Goal: Task Accomplishment & Management: Complete application form

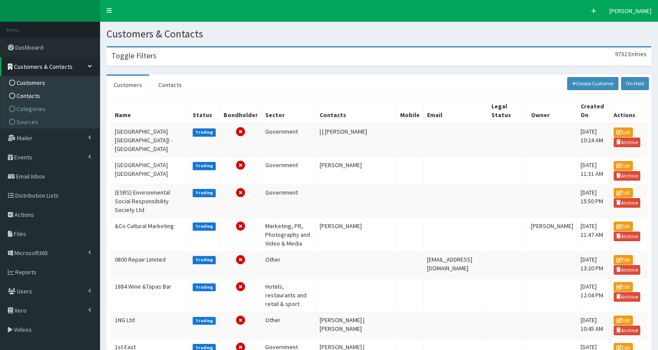
click at [33, 97] on span "Contacts" at bounding box center [28, 96] width 23 height 8
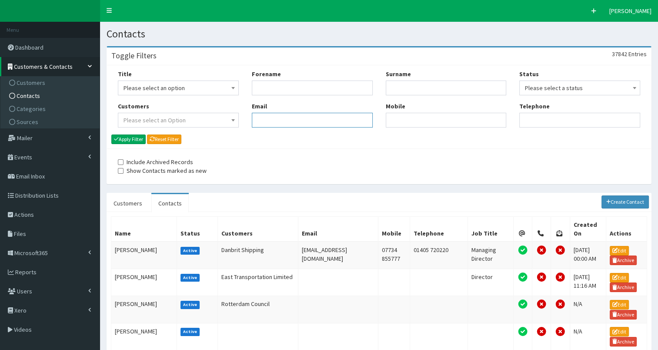
click at [266, 117] on input "Email" at bounding box center [312, 120] width 121 height 15
paste input "[PERSON_NAME][EMAIL_ADDRESS][DOMAIN_NAME]"
type input "[PERSON_NAME][EMAIL_ADDRESS][DOMAIN_NAME]"
click at [126, 137] on button "Apply Filter" at bounding box center [128, 139] width 34 height 10
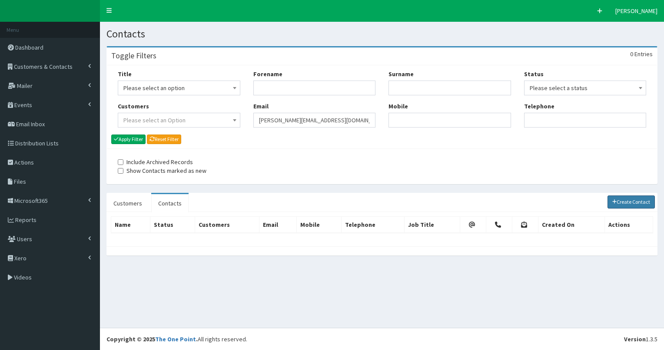
click at [637, 203] on link "Create Contact" at bounding box center [632, 201] width 48 height 13
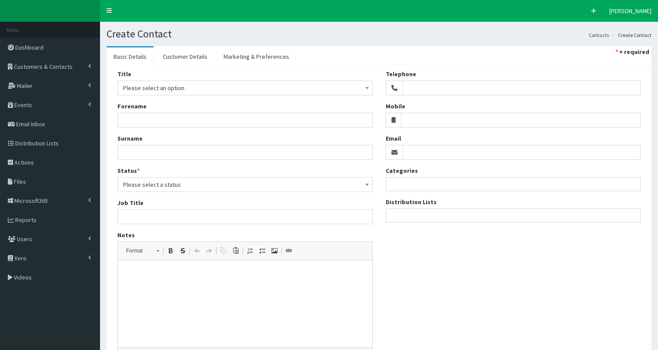
select select
click at [432, 152] on input "Email" at bounding box center [522, 152] width 238 height 15
paste input "[PERSON_NAME][EMAIL_ADDRESS][DOMAIN_NAME]"
type input "[PERSON_NAME][EMAIL_ADDRESS][DOMAIN_NAME]"
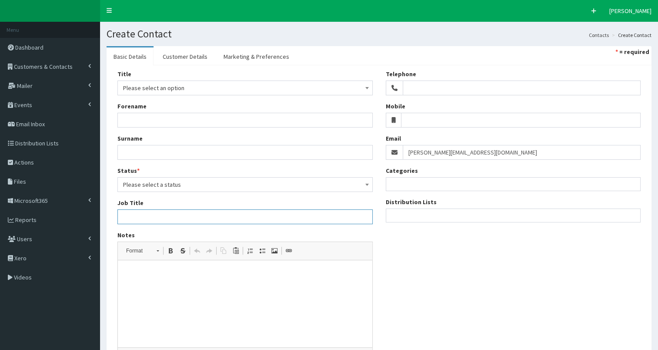
click at [124, 212] on input "Job Title" at bounding box center [244, 216] width 255 height 15
paste input "Place Branding Director"
type input "Place Branding Director"
drag, startPoint x: 157, startPoint y: 87, endPoint x: 157, endPoint y: 92, distance: 5.2
click at [157, 87] on span "Please select an option" at bounding box center [245, 88] width 244 height 12
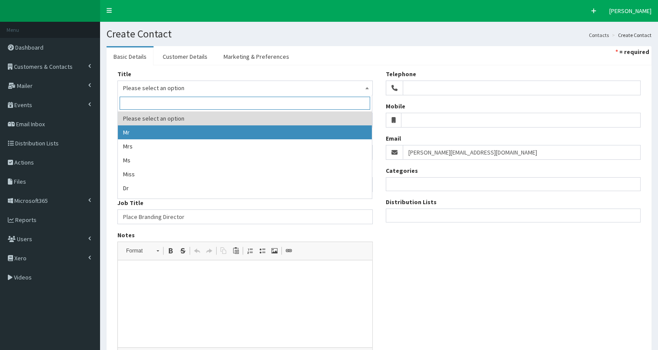
drag, startPoint x: 151, startPoint y: 135, endPoint x: 126, endPoint y: 124, distance: 27.4
select select "1"
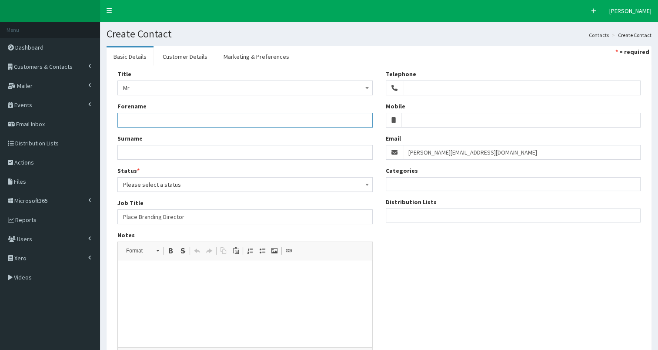
click at [130, 117] on input "Forename" at bounding box center [244, 120] width 255 height 15
type input "Konrad"
drag, startPoint x: 414, startPoint y: 152, endPoint x: 443, endPoint y: 151, distance: 29.6
click at [443, 151] on input "[PERSON_NAME][EMAIL_ADDRESS][DOMAIN_NAME]" at bounding box center [522, 152] width 238 height 15
click at [144, 153] on input "Surname" at bounding box center [244, 152] width 255 height 15
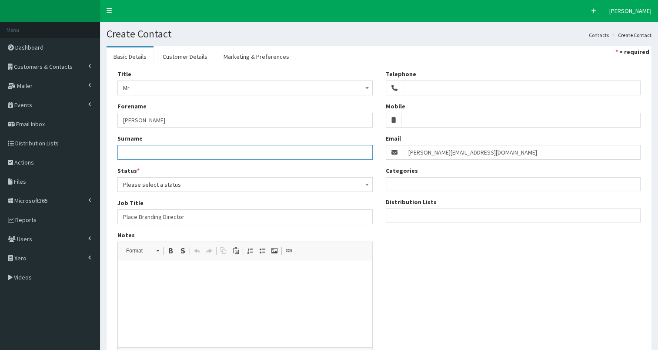
paste input "Jagodzinski"
type input "Jagodzinski"
click at [139, 183] on span "Please select a status" at bounding box center [245, 184] width 244 height 12
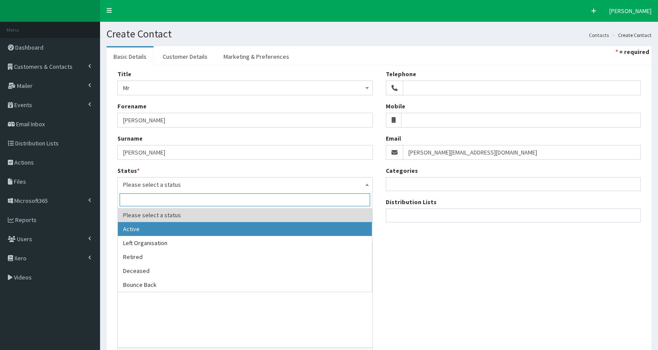
select select "1"
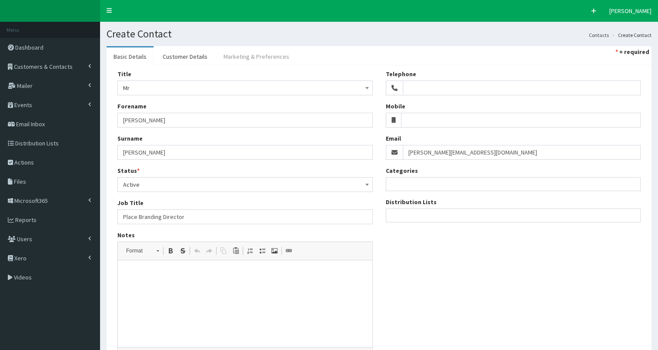
click at [277, 53] on link "Marketing & Preferences" at bounding box center [257, 56] width 80 height 18
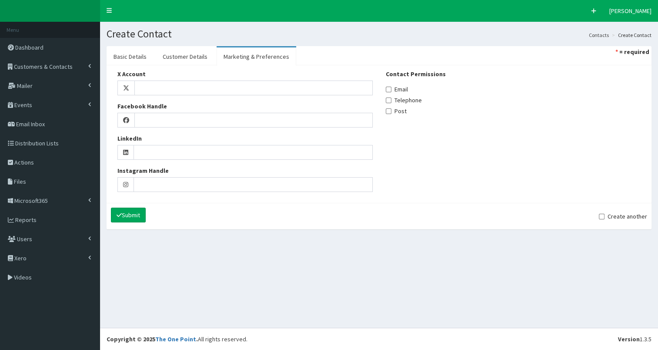
drag, startPoint x: 392, startPoint y: 88, endPoint x: 386, endPoint y: 88, distance: 5.7
click at [391, 88] on label "Email" at bounding box center [397, 89] width 22 height 9
click at [391, 88] on input "Email" at bounding box center [389, 90] width 6 height 6
checkbox input "true"
click at [188, 57] on link "Customer Details" at bounding box center [185, 56] width 59 height 18
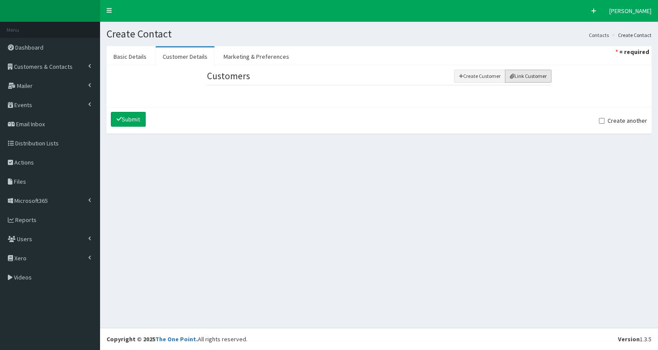
click at [518, 80] on button "Link Customer" at bounding box center [528, 76] width 47 height 13
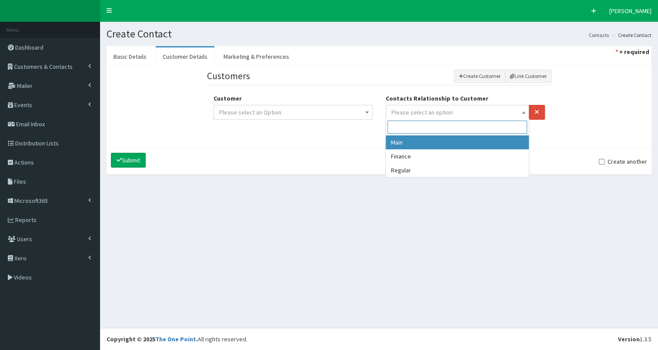
click at [432, 113] on span "Please select an option" at bounding box center [421, 112] width 61 height 8
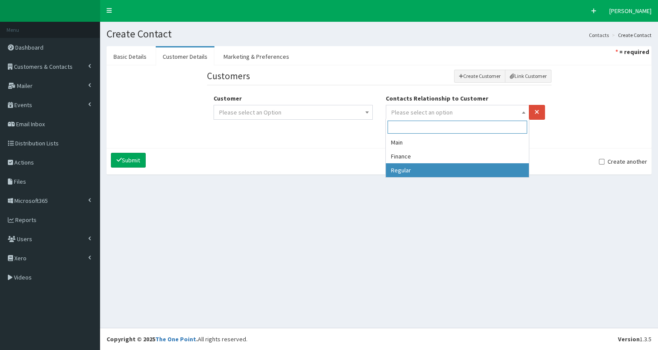
drag, startPoint x: 404, startPoint y: 170, endPoint x: 364, endPoint y: 143, distance: 48.0
select select "3"
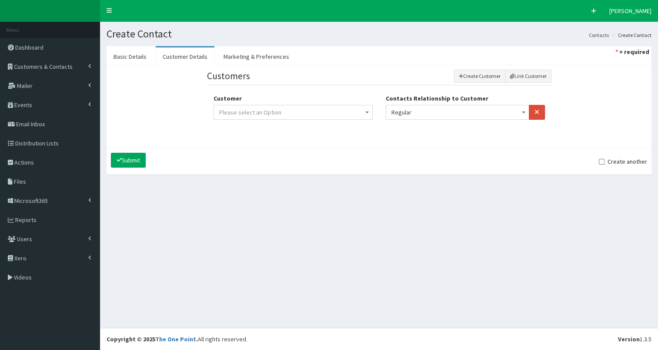
click at [321, 110] on span "Please select an Option" at bounding box center [293, 112] width 148 height 12
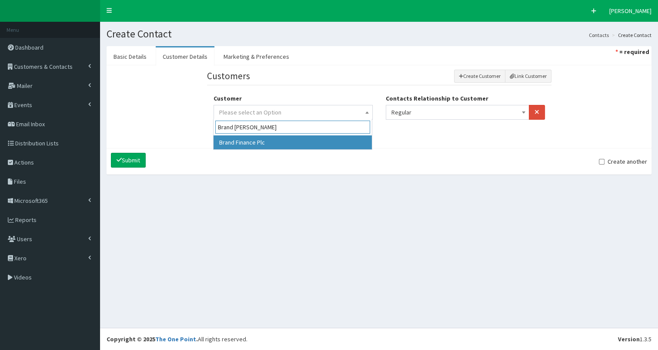
type input "Brand Finan"
drag, startPoint x: 282, startPoint y: 144, endPoint x: 193, endPoint y: 146, distance: 88.7
select select "49307"
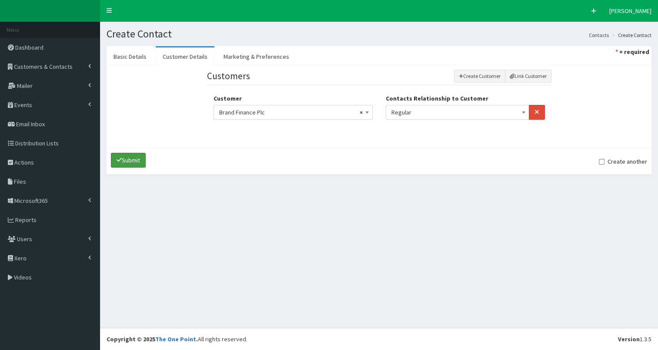
click at [118, 154] on button "Submit" at bounding box center [128, 160] width 35 height 15
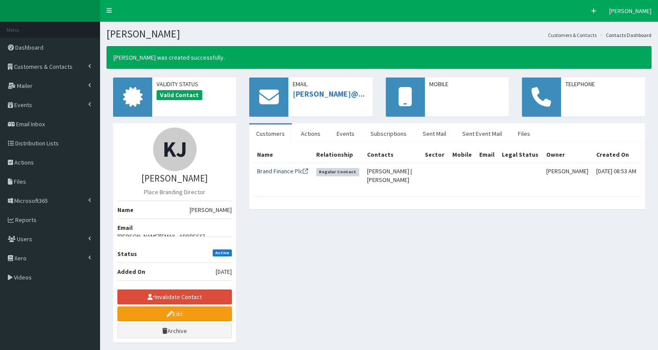
click at [280, 170] on link "Brand Finance Plc" at bounding box center [282, 171] width 51 height 8
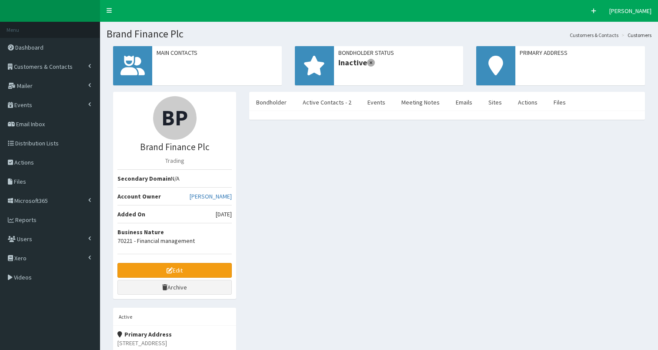
select select "50"
click at [331, 104] on link "Active Contacts - 2" at bounding box center [327, 102] width 63 height 18
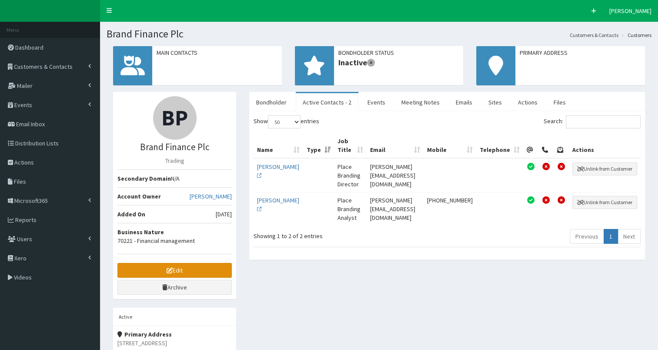
click at [191, 268] on link "Edit" at bounding box center [174, 270] width 114 height 15
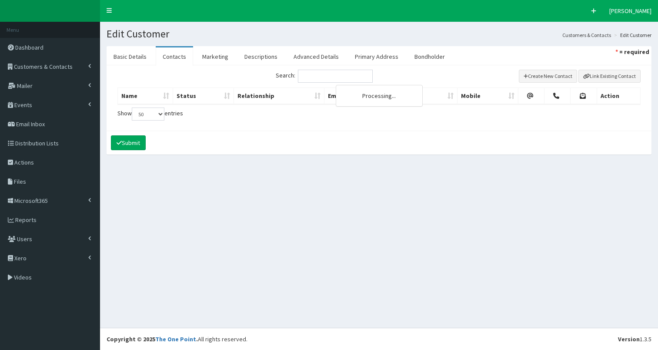
select select "50"
select select
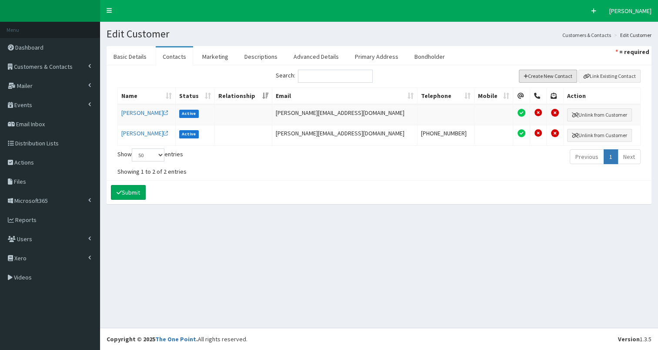
click at [542, 75] on button "Create New Contact" at bounding box center [548, 76] width 59 height 13
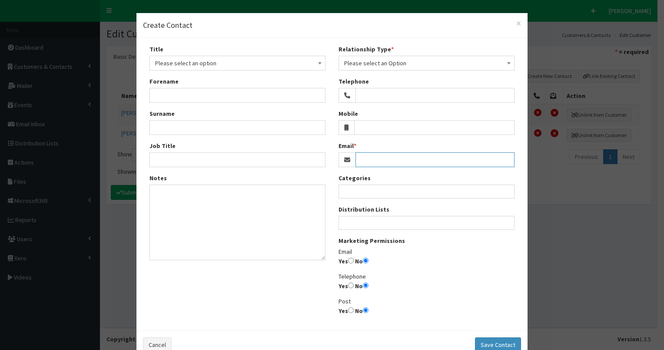
click at [367, 160] on input "Email" at bounding box center [435, 159] width 159 height 15
paste input "a.postlerova@brandfinance.com"
type input "a.postlerova@brandfinance.com"
click at [348, 260] on input "Yes" at bounding box center [351, 260] width 6 height 6
radio input "true"
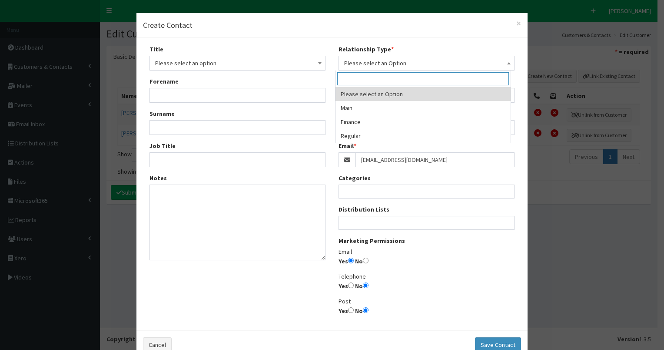
click at [402, 64] on span "Please select an Option" at bounding box center [426, 63] width 165 height 12
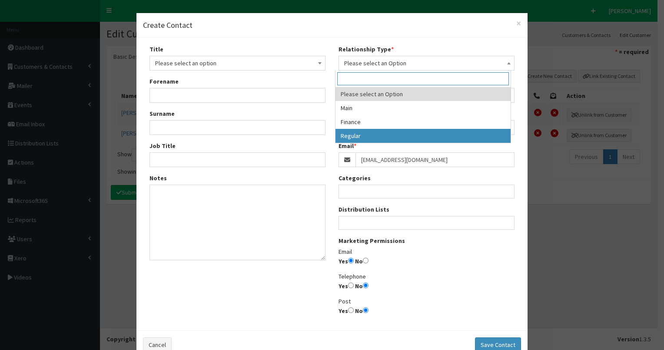
select select "3"
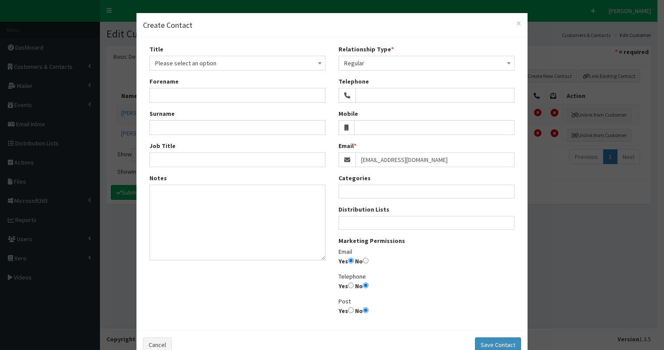
click at [190, 62] on span "Please select an option" at bounding box center [237, 63] width 165 height 12
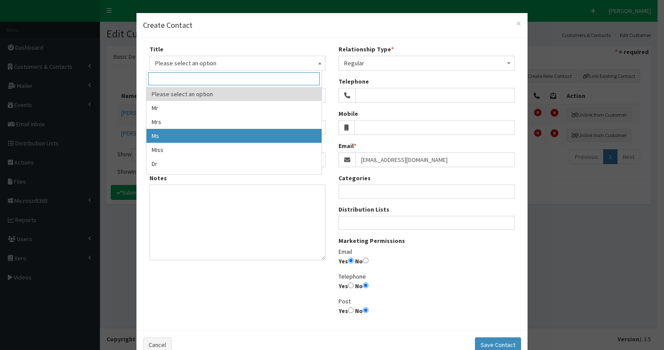
select select "3"
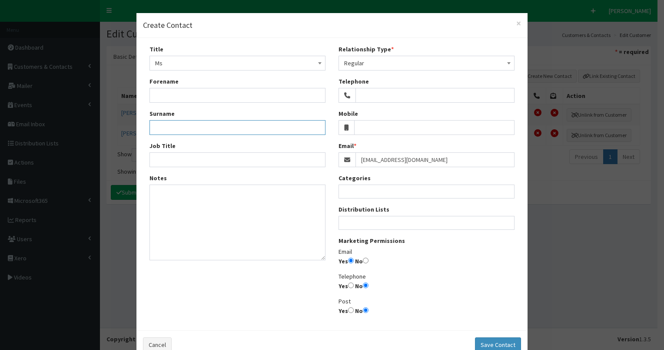
click at [157, 130] on input "Surname" at bounding box center [238, 127] width 176 height 15
paste input "a.postlerova@brandfinance.com"
type input "a.postlerova@brandfinance.com"
click at [181, 99] on input "Forename" at bounding box center [238, 95] width 176 height 15
click at [164, 95] on input "Anezeka" at bounding box center [238, 95] width 176 height 15
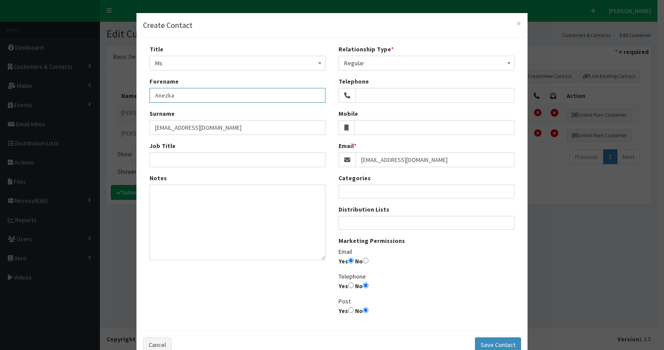
drag, startPoint x: 153, startPoint y: 92, endPoint x: 188, endPoint y: 87, distance: 35.1
click at [188, 88] on input "Anezka" at bounding box center [238, 95] width 176 height 15
type input "Anezka"
click at [164, 158] on input "Job Title" at bounding box center [238, 159] width 176 height 15
paste input "Place Branding Analyst"
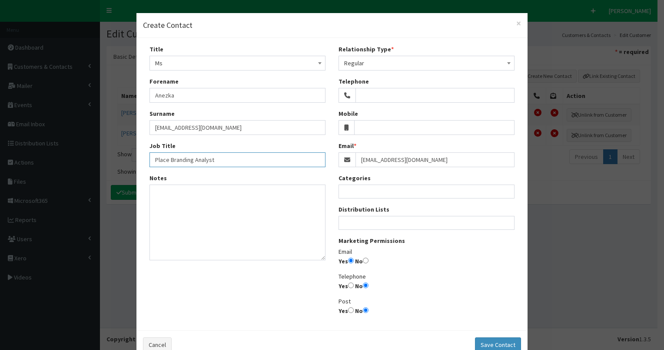
type input "Place Branding Analyst"
click at [150, 127] on input "a.postlerova@brandfinance.com" at bounding box center [238, 127] width 176 height 15
type input "Postlerova"
click at [496, 344] on button "Save Contact" at bounding box center [498, 344] width 46 height 15
select select
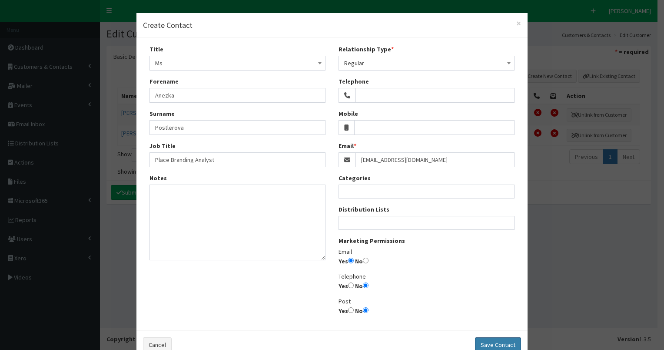
select select
radio input "false"
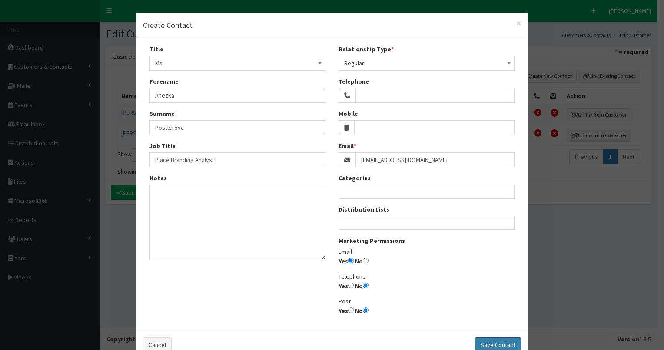
radio input "false"
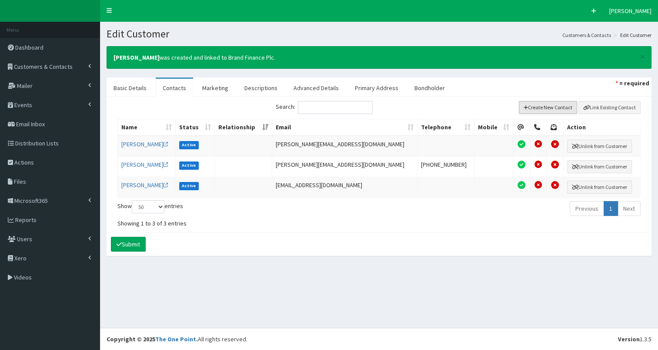
click at [538, 106] on button "Create New Contact" at bounding box center [548, 107] width 59 height 13
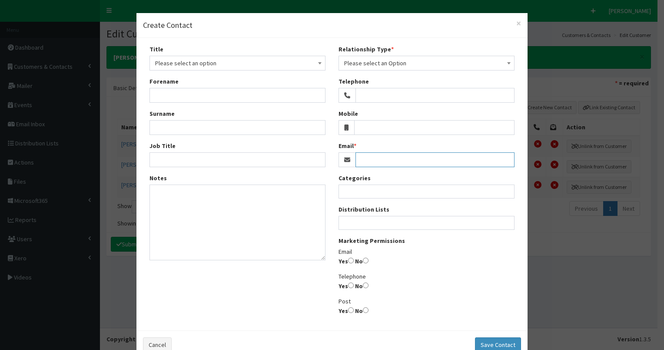
click at [367, 161] on input "Email" at bounding box center [435, 159] width 159 height 15
paste input "K.Woods@brandfinance.com"
type input "K.Woods@brandfinance.com"
click at [348, 261] on input "Yes" at bounding box center [351, 260] width 6 height 6
radio input "true"
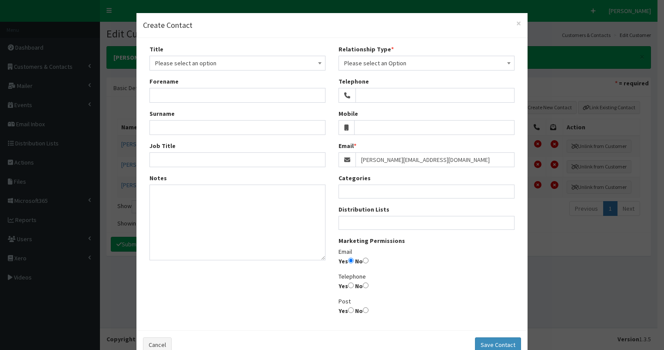
click at [392, 66] on span "Please select an Option" at bounding box center [426, 63] width 165 height 12
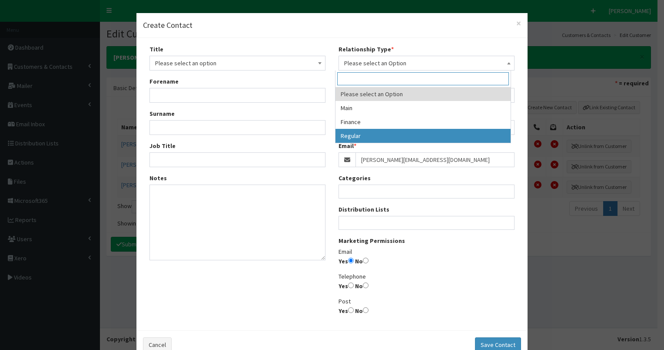
drag, startPoint x: 374, startPoint y: 134, endPoint x: 368, endPoint y: 129, distance: 8.4
select select "3"
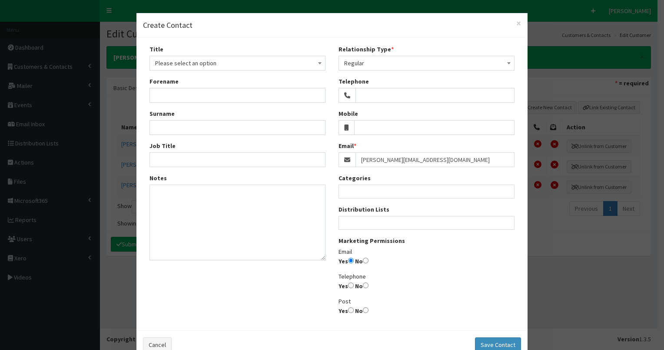
click at [181, 67] on span "Please select an option" at bounding box center [237, 63] width 165 height 12
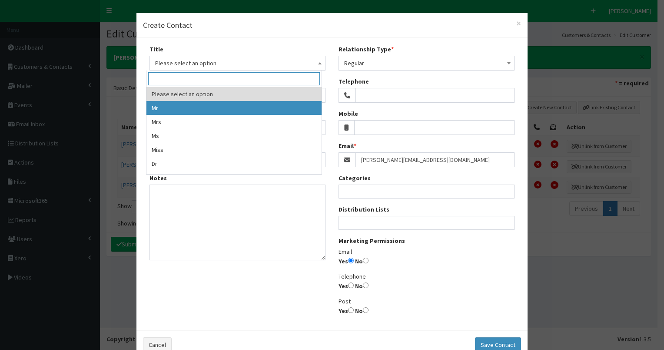
select select "1"
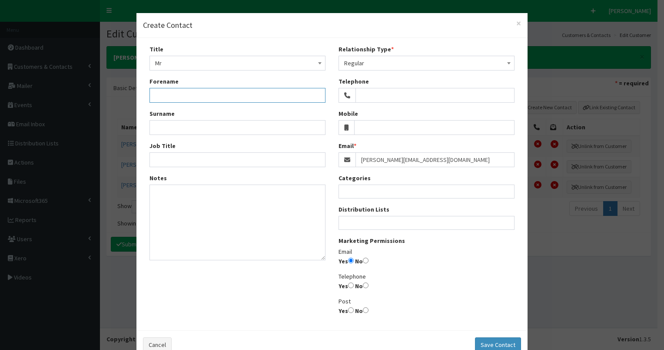
click at [168, 90] on input "Forename" at bounding box center [238, 95] width 176 height 15
type input "Kevin"
click at [164, 132] on input "Surname" at bounding box center [238, 127] width 176 height 15
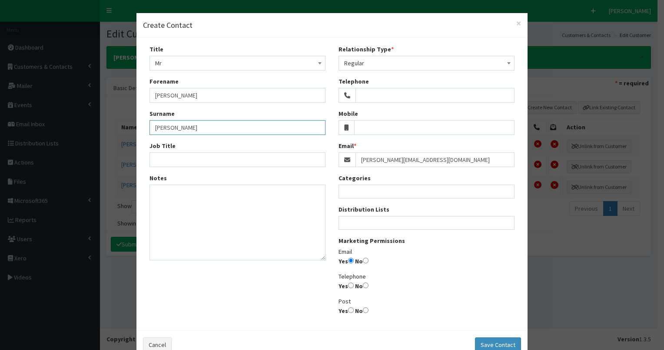
type input "Woods"
click at [165, 160] on input "Job Title" at bounding box center [238, 159] width 176 height 15
paste input "Head of Research"
type input "Head of Research"
click at [496, 343] on button "Save Contact" at bounding box center [498, 344] width 46 height 15
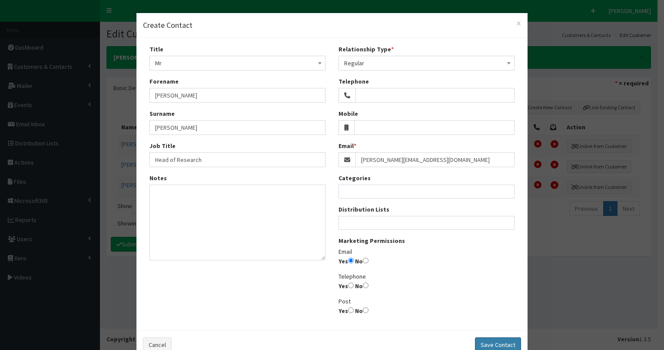
select select
radio input "false"
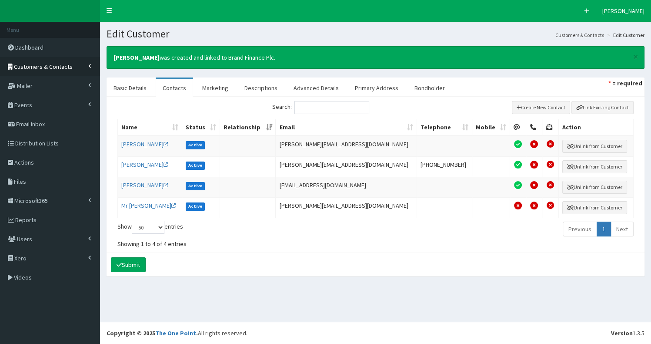
click at [59, 67] on span "Customers & Contacts" at bounding box center [43, 67] width 59 height 8
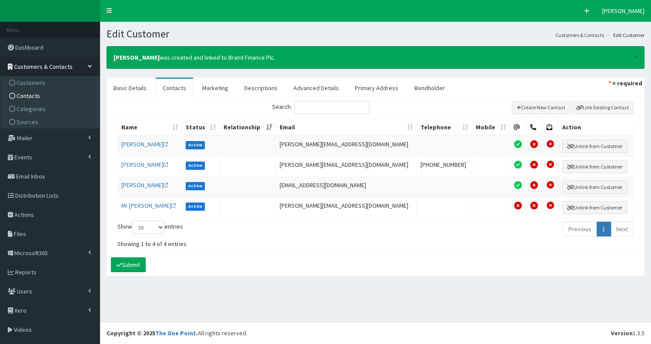
click at [52, 95] on link "Contacts" at bounding box center [51, 95] width 97 height 13
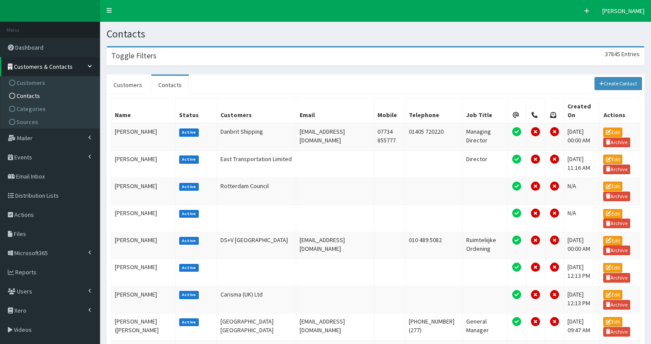
click at [191, 53] on div "Toggle Filters 37845 Entries" at bounding box center [375, 56] width 537 height 18
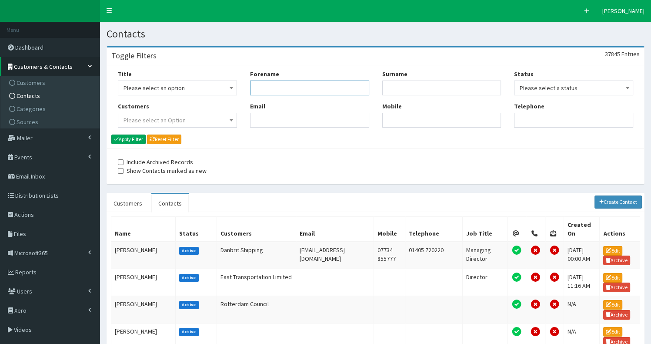
click at [256, 87] on input "Forename" at bounding box center [309, 87] width 119 height 15
type input "andrew"
type input "dawes"
click at [131, 139] on button "Apply Filter" at bounding box center [128, 139] width 34 height 10
